Goal: Task Accomplishment & Management: Manage account settings

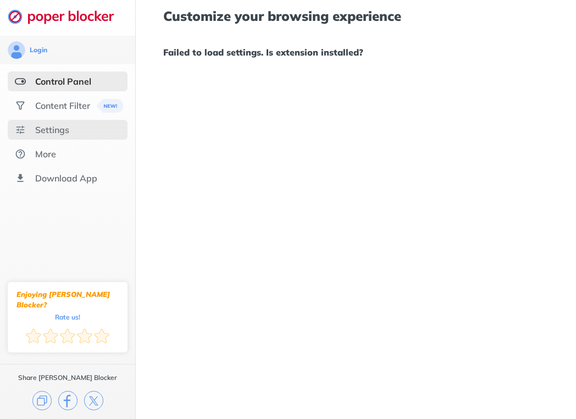
click at [69, 130] on div "Settings" at bounding box center [68, 130] width 120 height 20
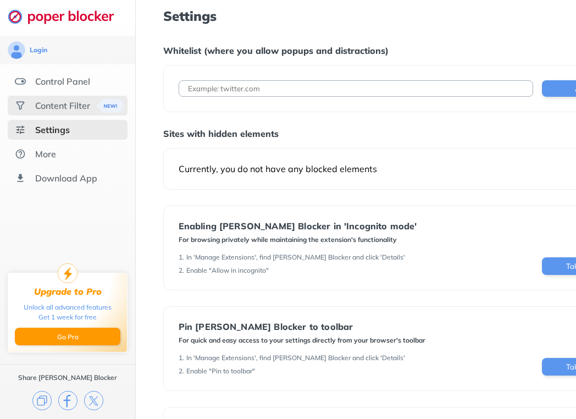
click at [81, 108] on div "Content Filter" at bounding box center [62, 105] width 55 height 11
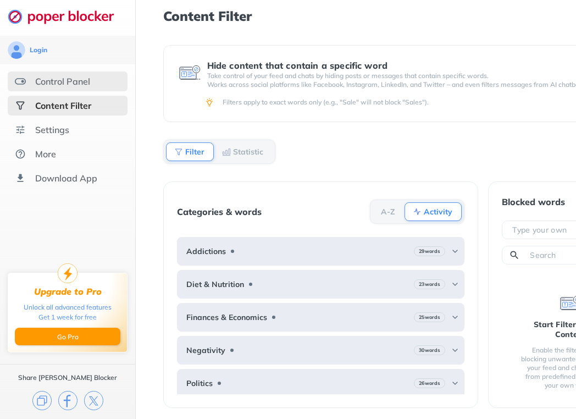
click at [80, 88] on div "Control Panel" at bounding box center [68, 81] width 120 height 20
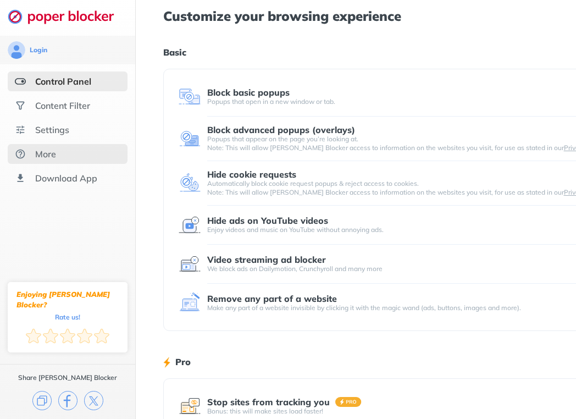
click at [37, 152] on div "More" at bounding box center [45, 153] width 21 height 11
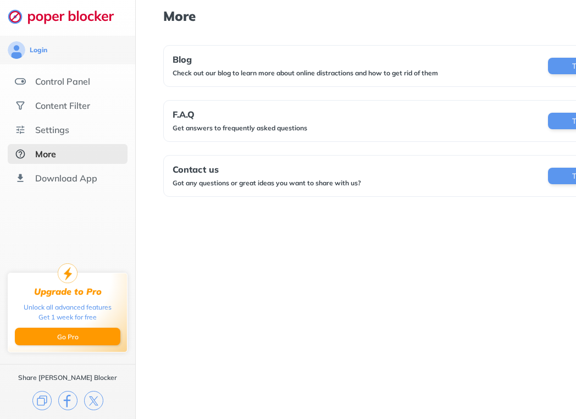
click at [230, 115] on div "F.A.Q" at bounding box center [240, 114] width 135 height 10
click at [97, 86] on div "Control Panel" at bounding box center [68, 81] width 120 height 20
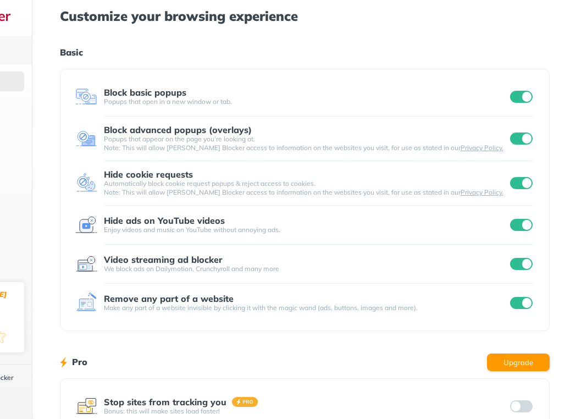
scroll to position [0, 104]
click at [529, 96] on input "checkbox" at bounding box center [520, 97] width 23 height 12
click at [521, 96] on input "checkbox" at bounding box center [520, 97] width 23 height 12
